Goal: Task Accomplishment & Management: Use online tool/utility

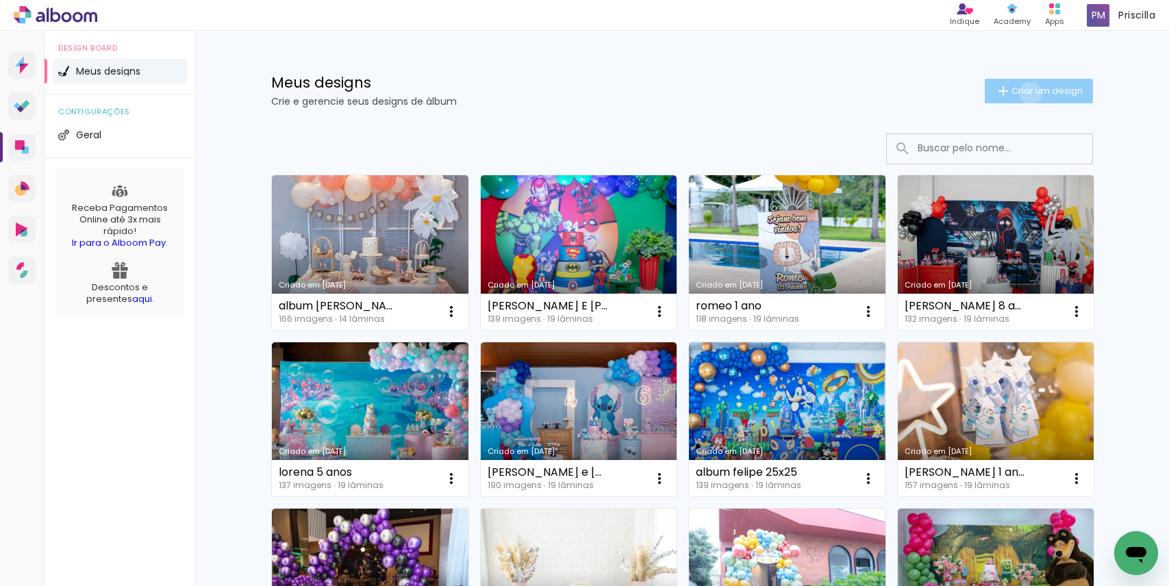
click at [1023, 93] on span "Criar um design" at bounding box center [1046, 90] width 71 height 9
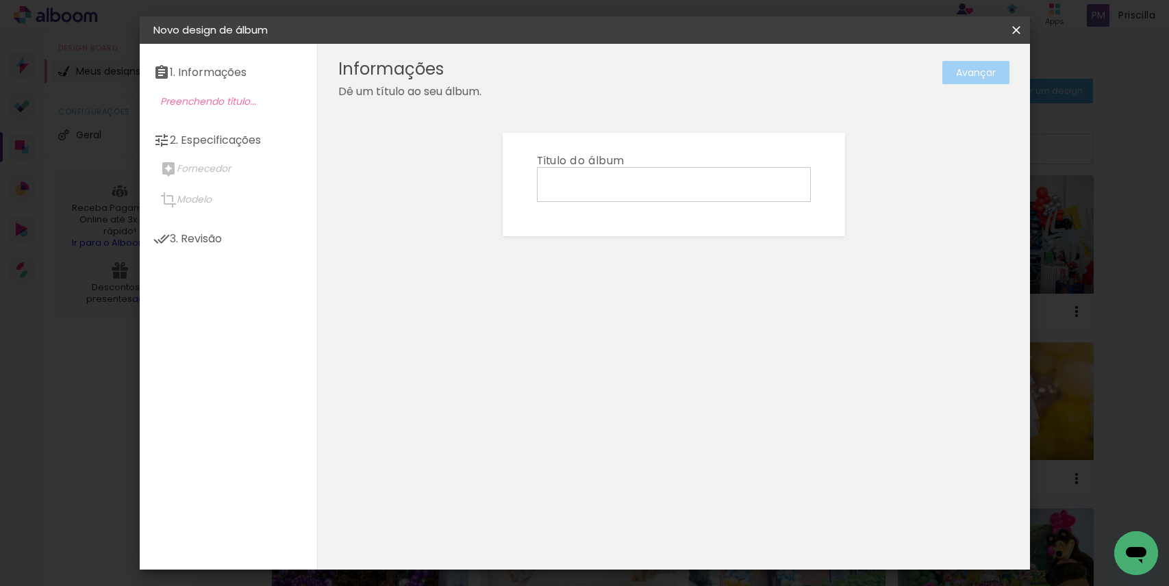
click at [570, 180] on input at bounding box center [674, 183] width 264 height 21
type input "[PERSON_NAME] 6 ANOS"
type paper-input "[PERSON_NAME] 6 ANOS"
click at [0, 0] on slot "Avançar" at bounding box center [0, 0] width 0 height 0
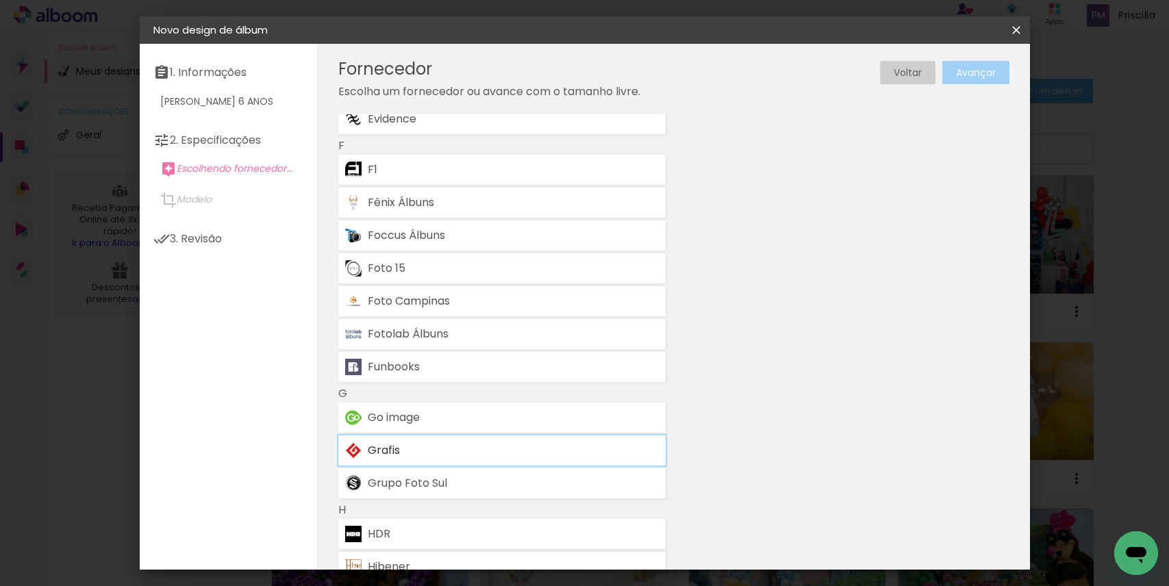
scroll to position [1235, 0]
click at [500, 418] on div "Go image" at bounding box center [513, 414] width 290 height 11
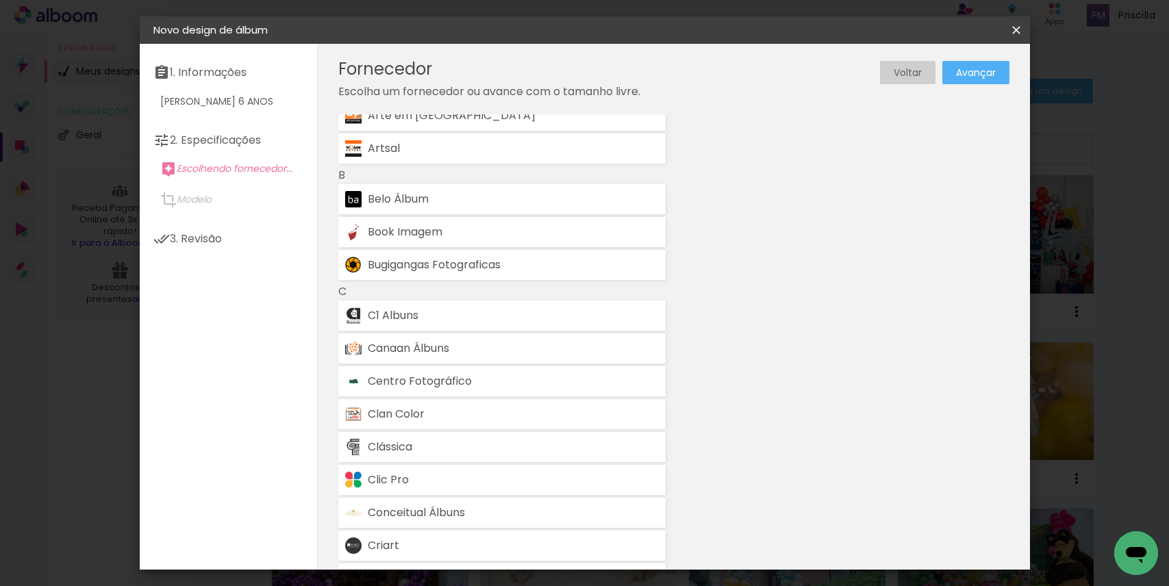
scroll to position [0, 0]
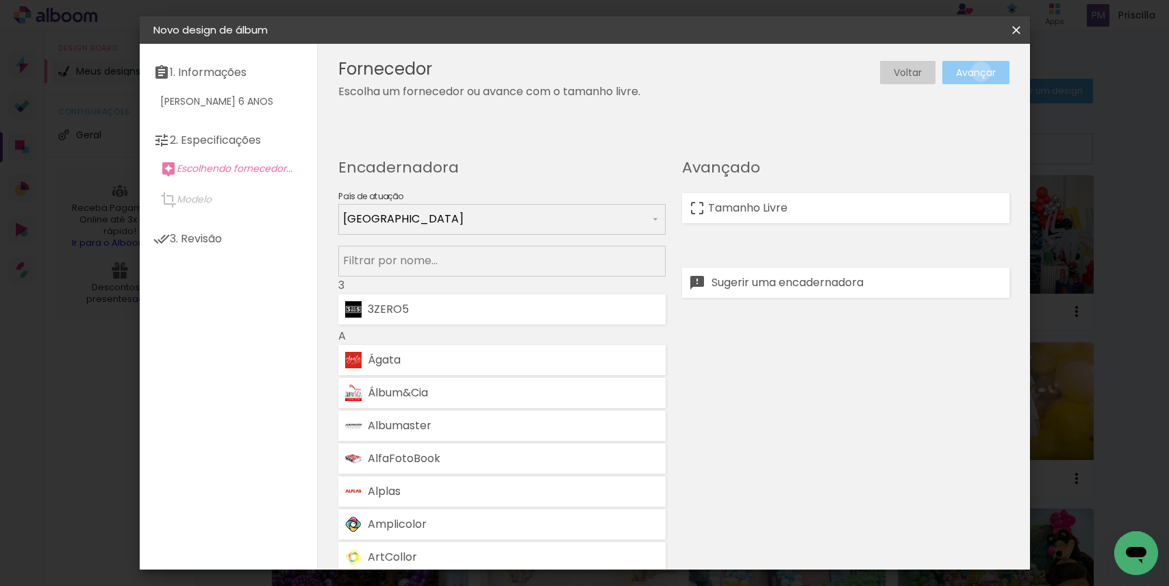
click at [0, 0] on slot "Avançar" at bounding box center [0, 0] width 0 height 0
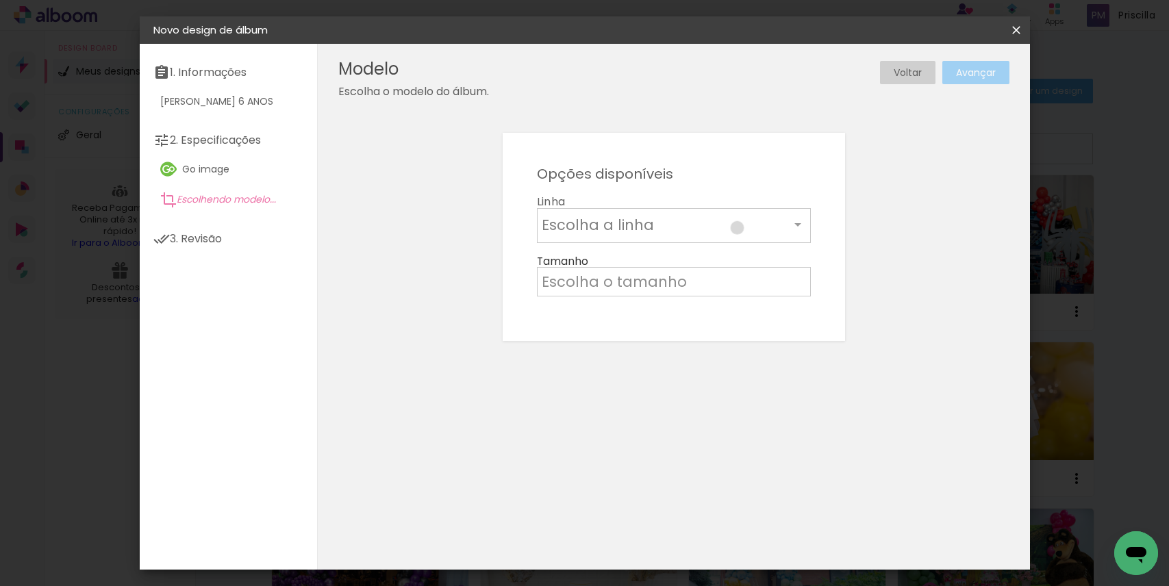
click at [737, 228] on input "text" at bounding box center [666, 224] width 248 height 21
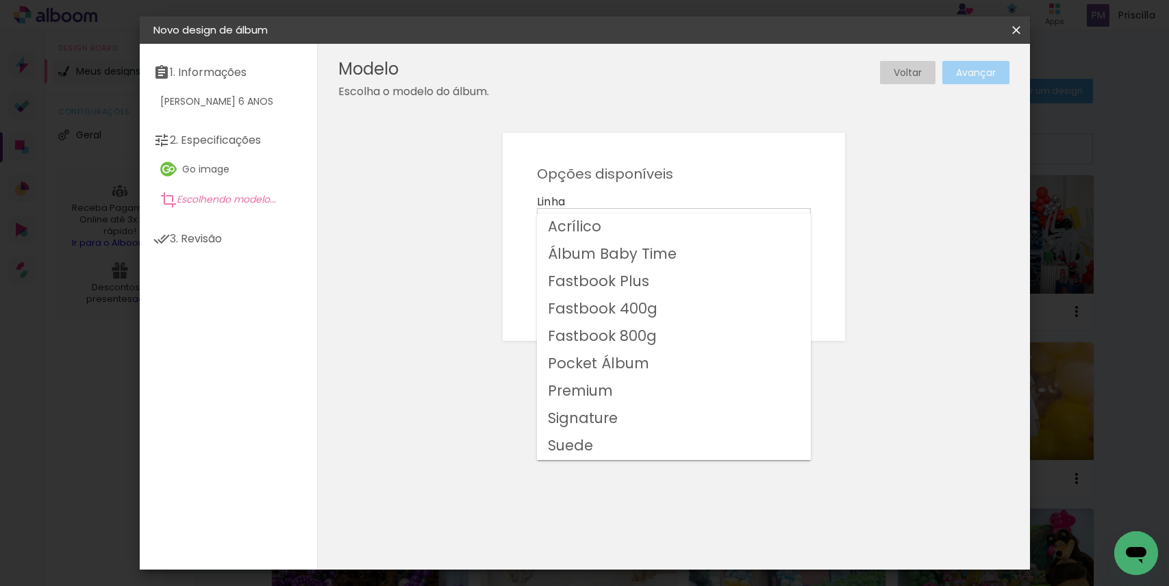
click at [0, 0] on slot "Fastbook 800g" at bounding box center [0, 0] width 0 height 0
type input "Fastbook 800g"
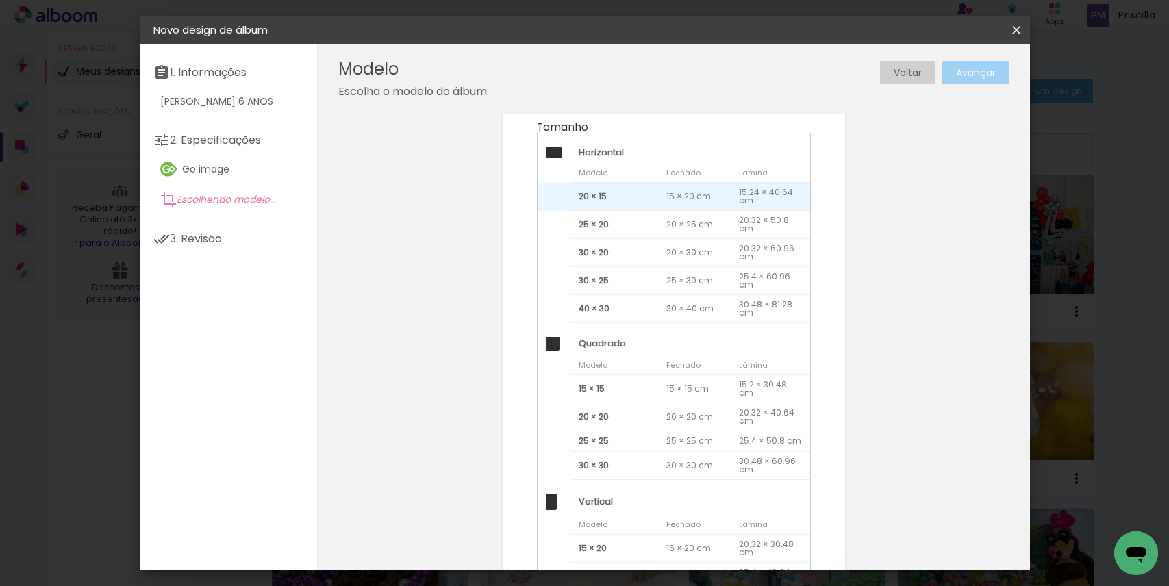
scroll to position [236, 0]
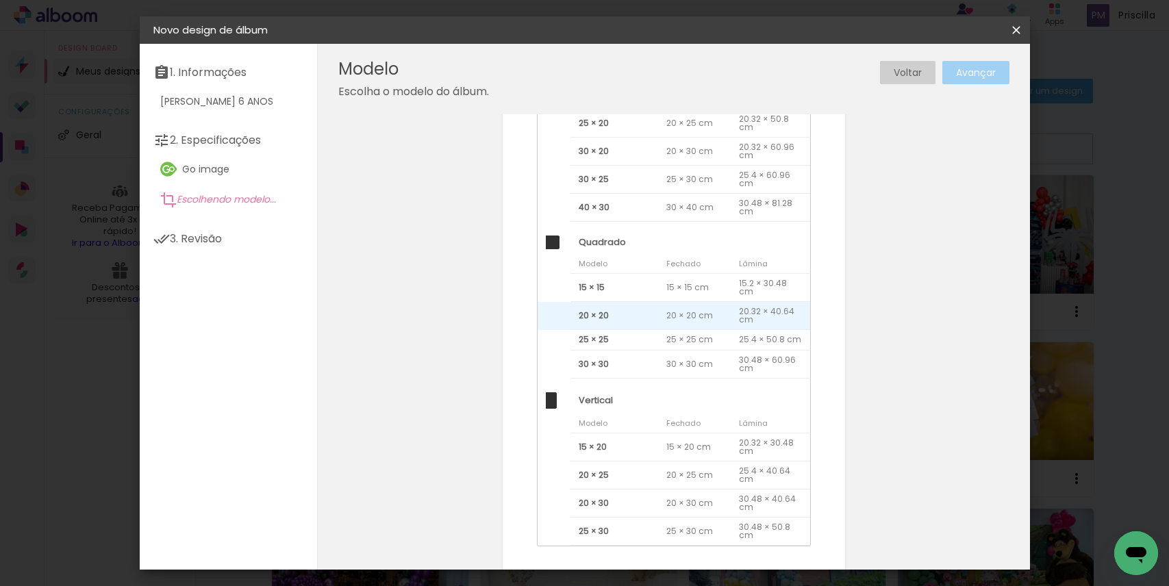
click at [658, 316] on span "20 × 20 cm" at bounding box center [694, 316] width 73 height 28
click at [0, 0] on slot "Avançar" at bounding box center [0, 0] width 0 height 0
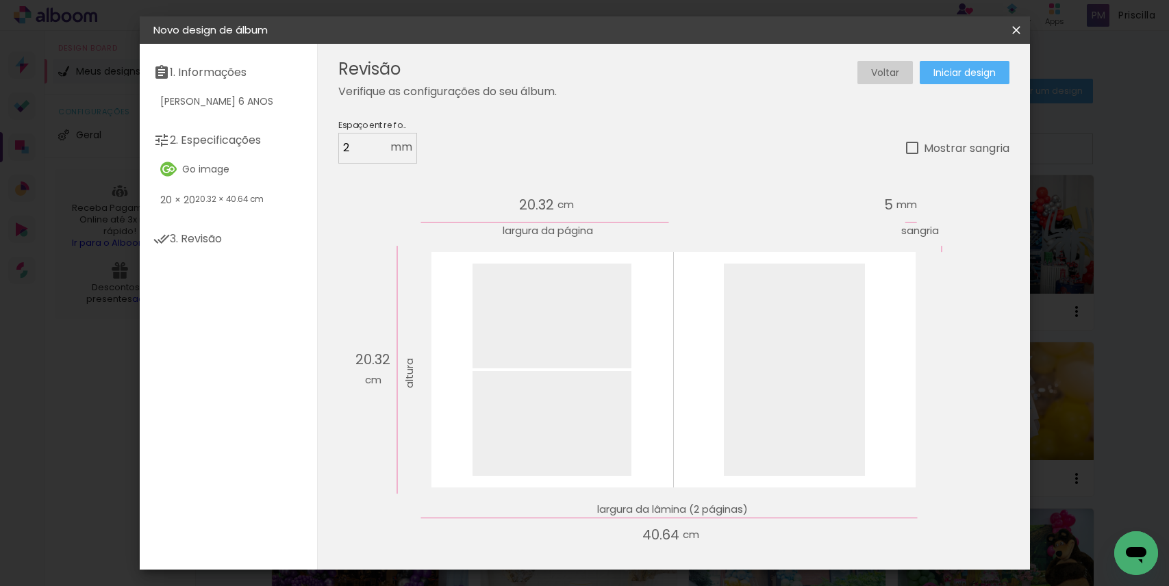
click at [972, 73] on span "Iniciar design" at bounding box center [964, 73] width 62 height 10
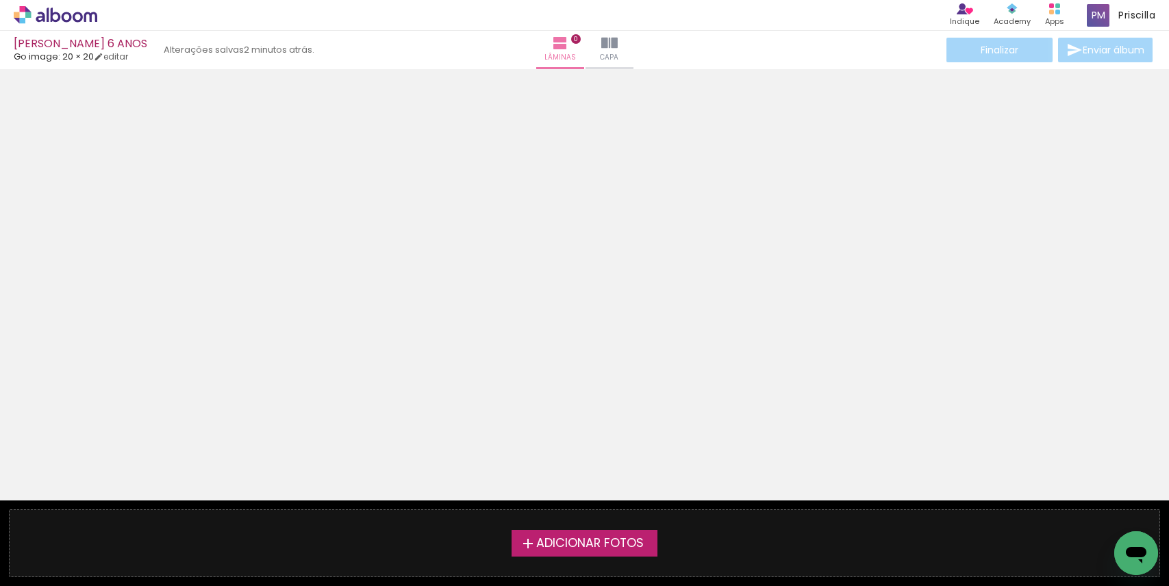
click at [604, 544] on span "Adicionar Fotos" at bounding box center [589, 543] width 107 height 12
click at [0, 0] on input "file" at bounding box center [0, 0] width 0 height 0
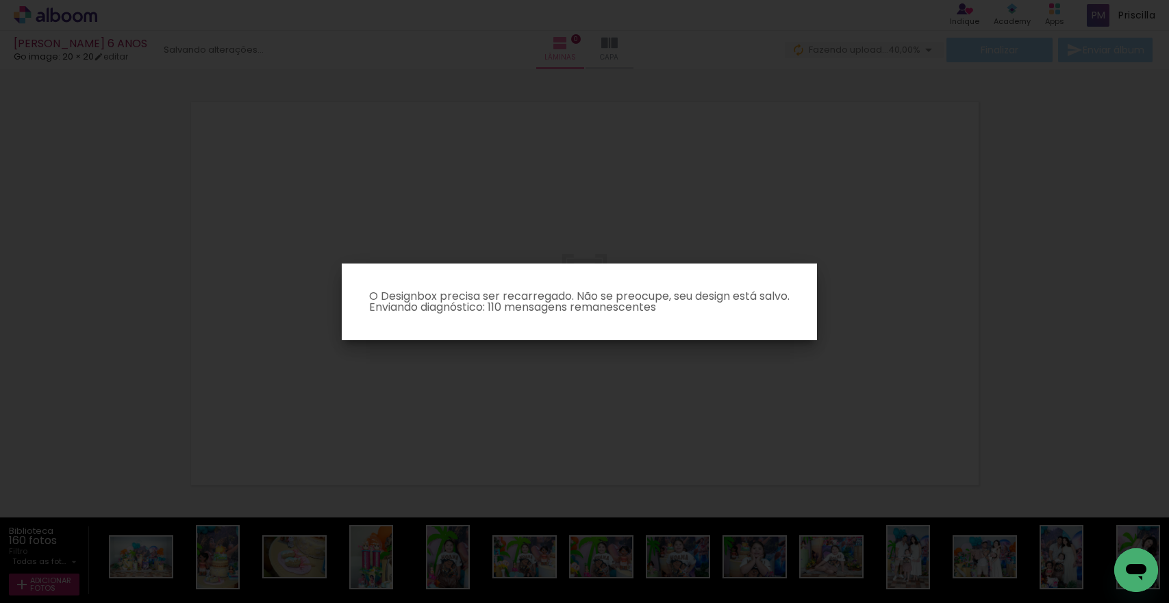
click at [706, 192] on iron-overlay-backdrop at bounding box center [584, 301] width 1169 height 603
